Goal: Check status: Check status

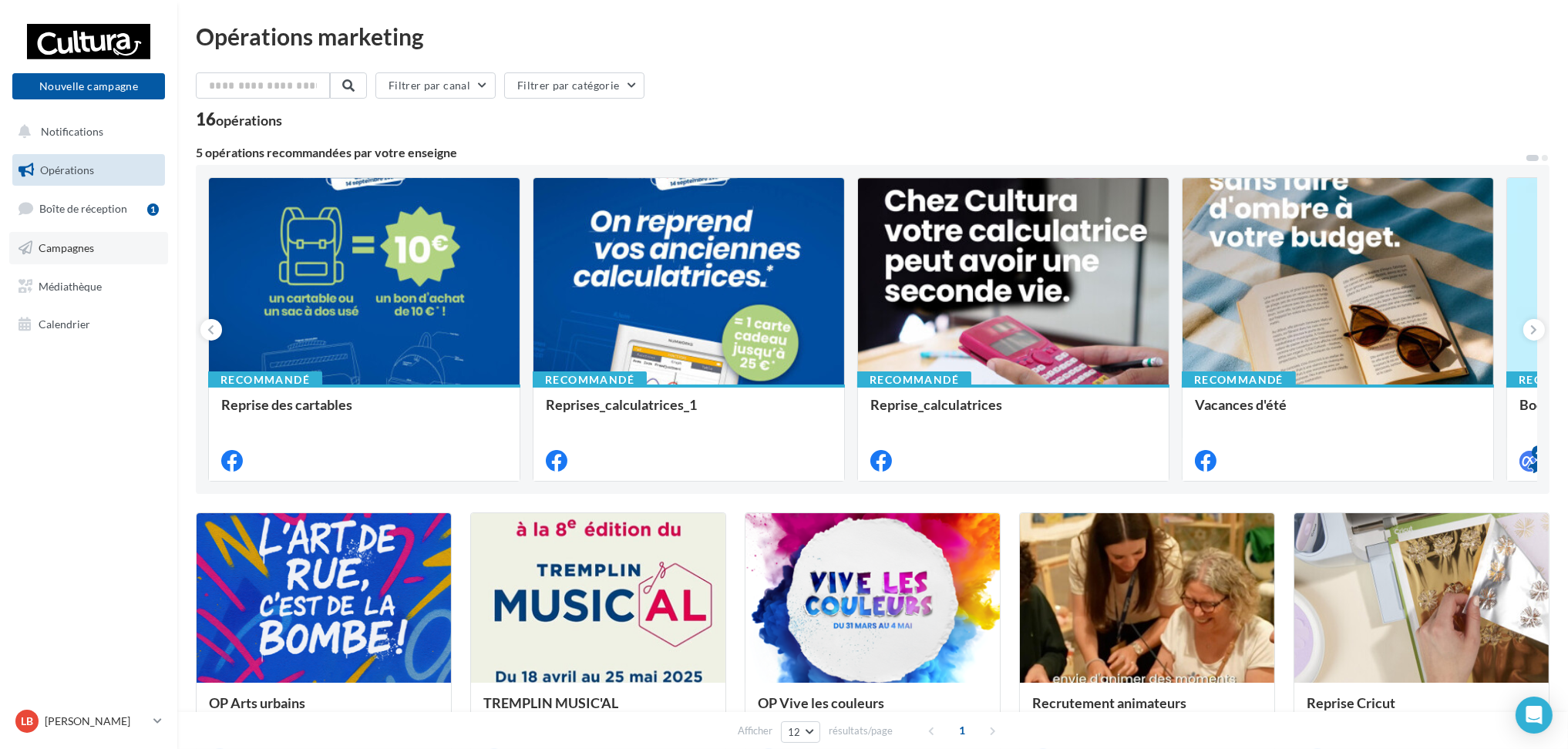
click at [64, 250] on span "Campagnes" at bounding box center [65, 247] width 55 height 13
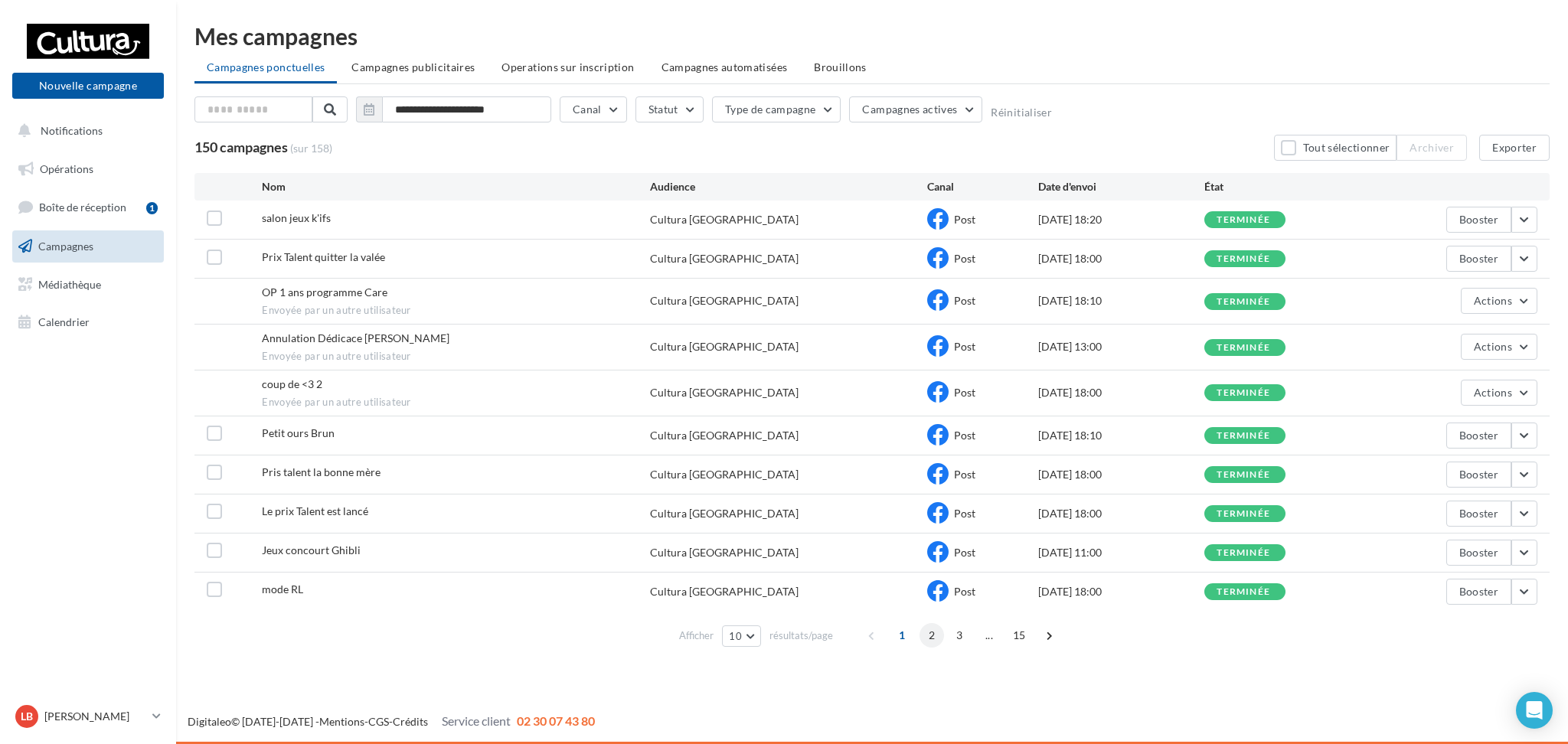
click at [927, 639] on span "2" at bounding box center [931, 635] width 24 height 24
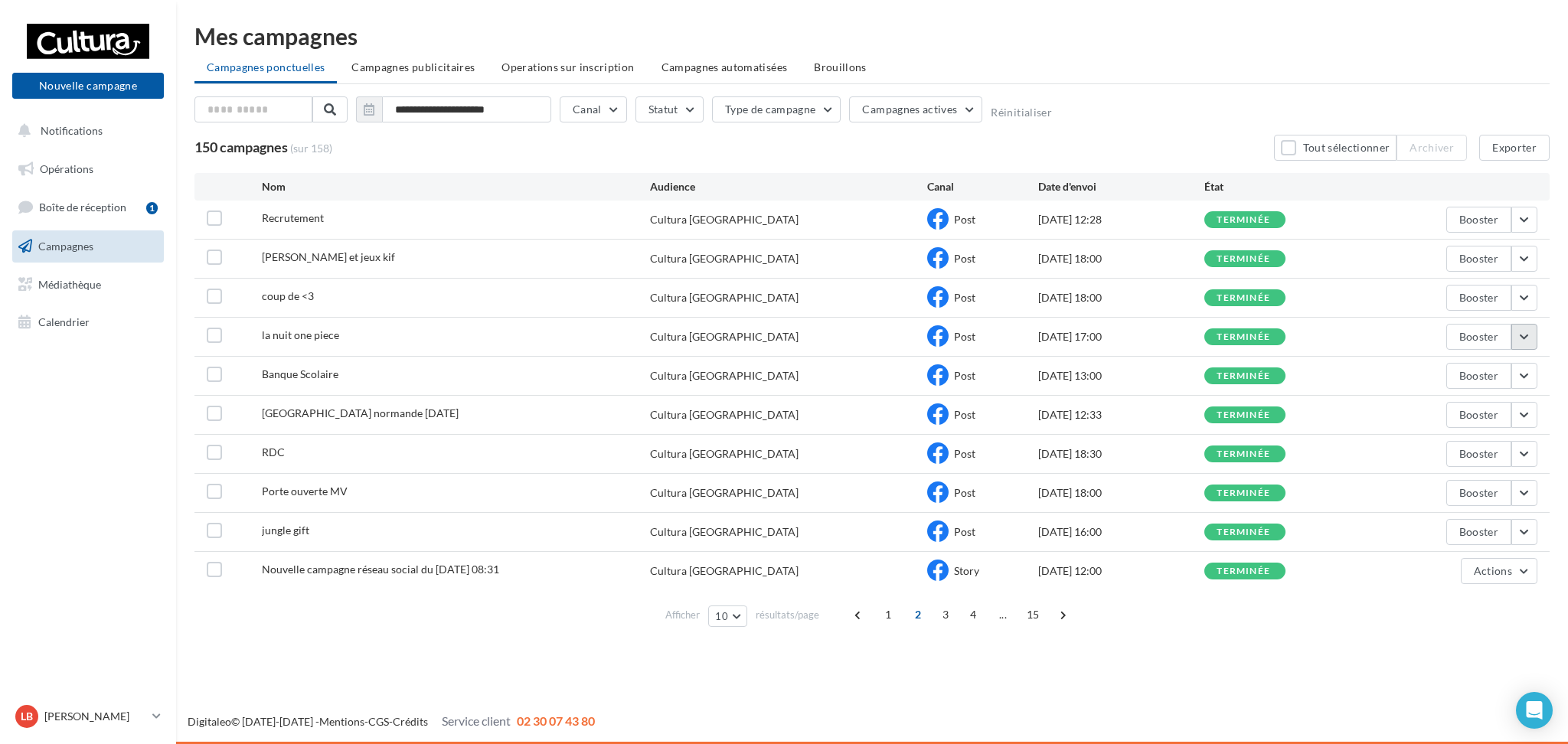
click at [1528, 343] on button "button" at bounding box center [1524, 337] width 26 height 26
click at [1496, 371] on button "Voir les résultats" at bounding box center [1461, 372] width 153 height 40
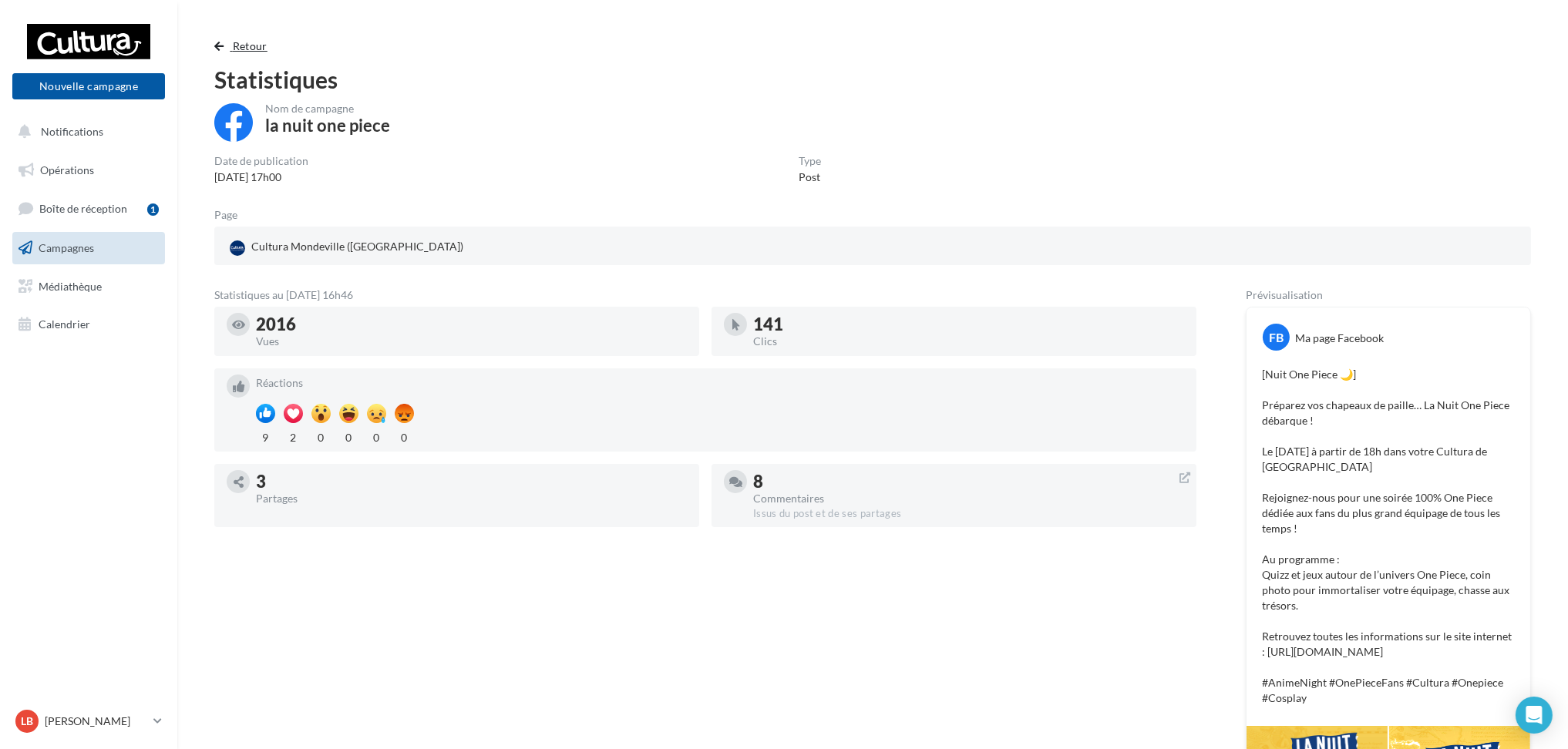
click at [219, 50] on span "button" at bounding box center [219, 46] width 9 height 11
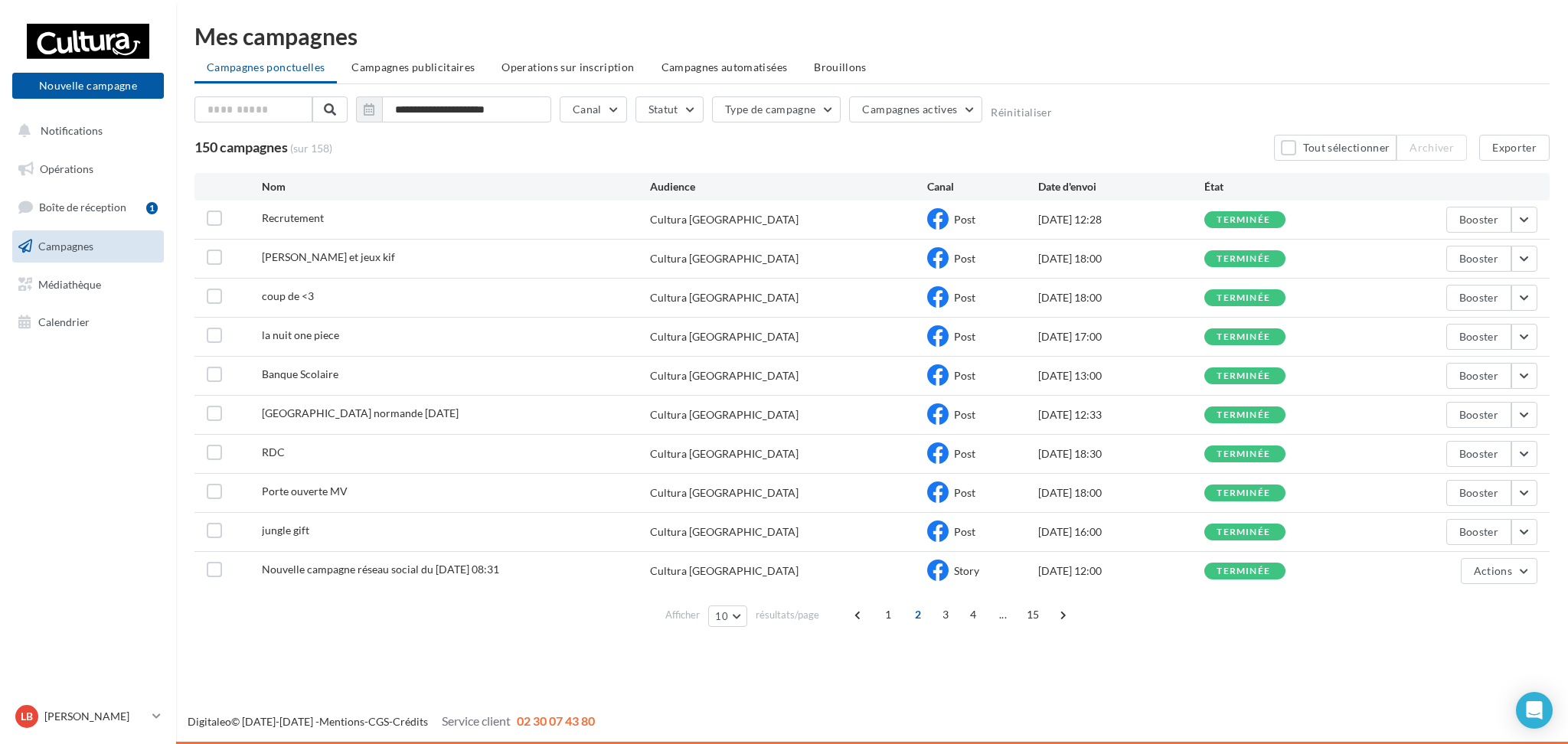
click at [1137, 56] on ul "Campagnes ponctuelles Campagnes publicitaires Operations sur inscription Campag…" at bounding box center [872, 69] width 1355 height 30
